Goal: Task Accomplishment & Management: Manage account settings

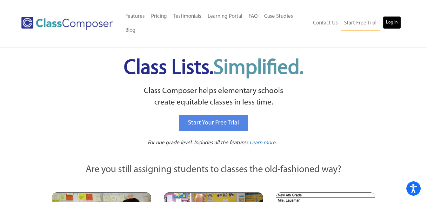
click at [394, 23] on link "Log In" at bounding box center [392, 22] width 18 height 13
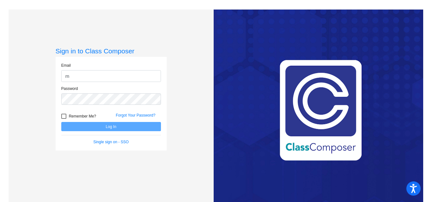
type input "mclark@lgusd.org"
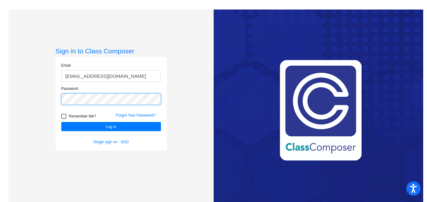
click at [61, 122] on button "Log In" at bounding box center [111, 126] width 100 height 9
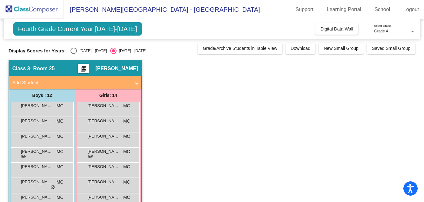
click at [73, 51] on div "Select an option" at bounding box center [74, 51] width 6 height 6
click at [73, 54] on input "2024 - 2025" at bounding box center [73, 54] width 0 height 0
radio input "true"
